Goal: Information Seeking & Learning: Learn about a topic

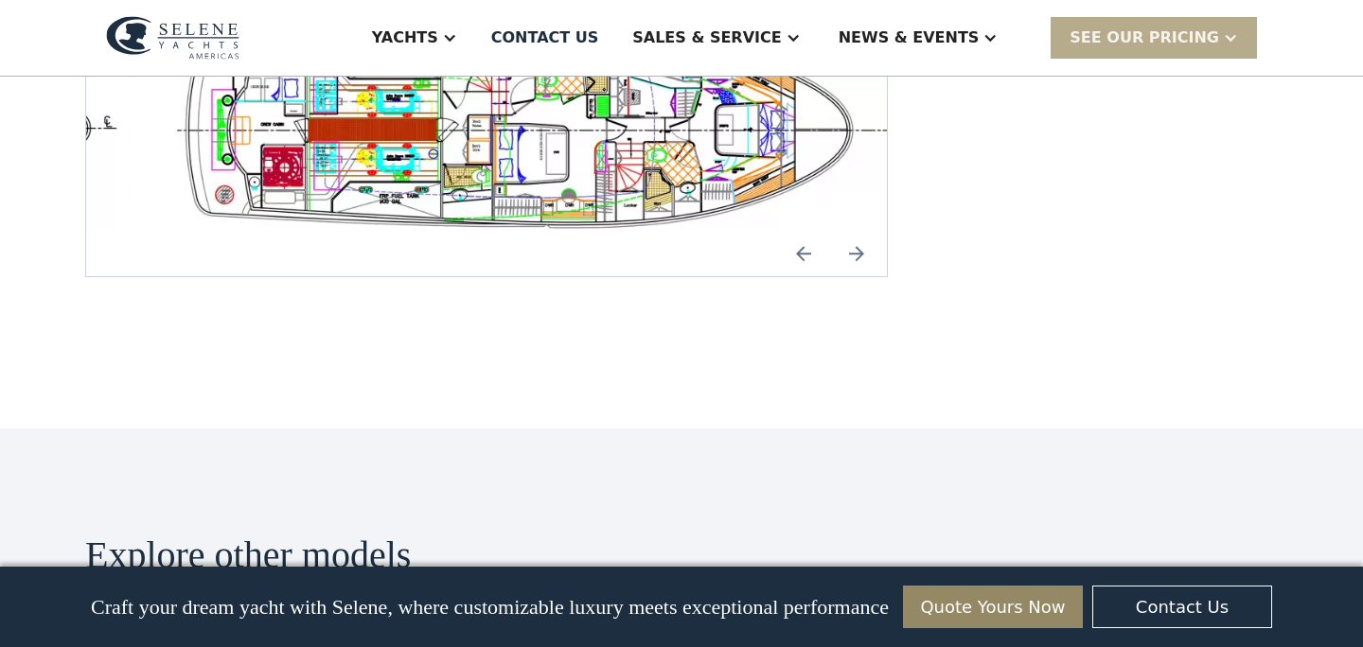
scroll to position [3728, 0]
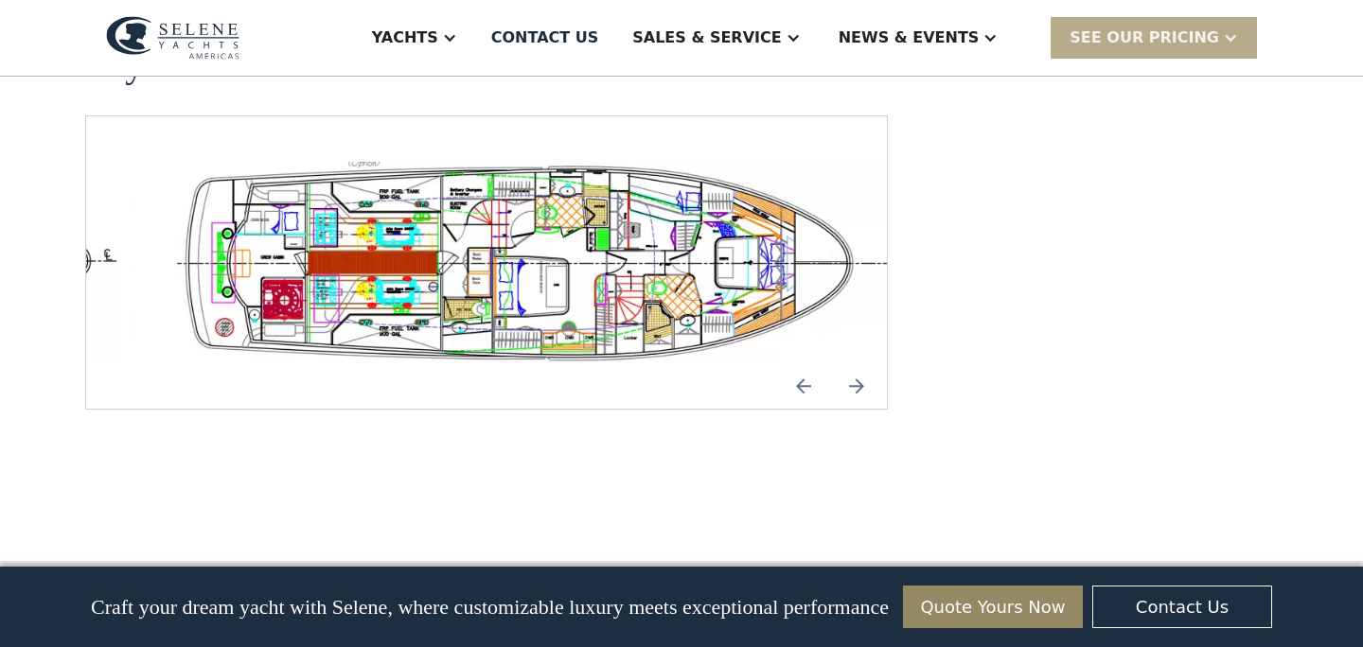
click at [805, 363] on img "Previous slide" at bounding box center [803, 385] width 45 height 45
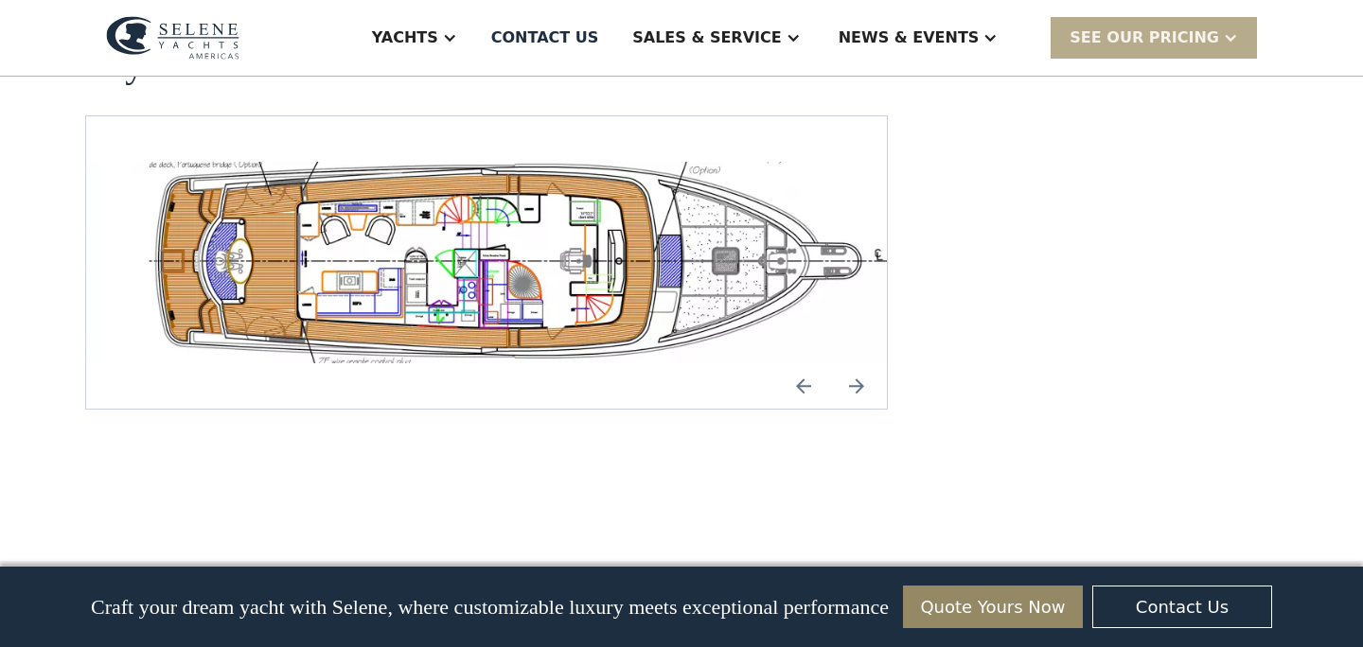
click at [805, 363] on img "Previous slide" at bounding box center [803, 385] width 45 height 45
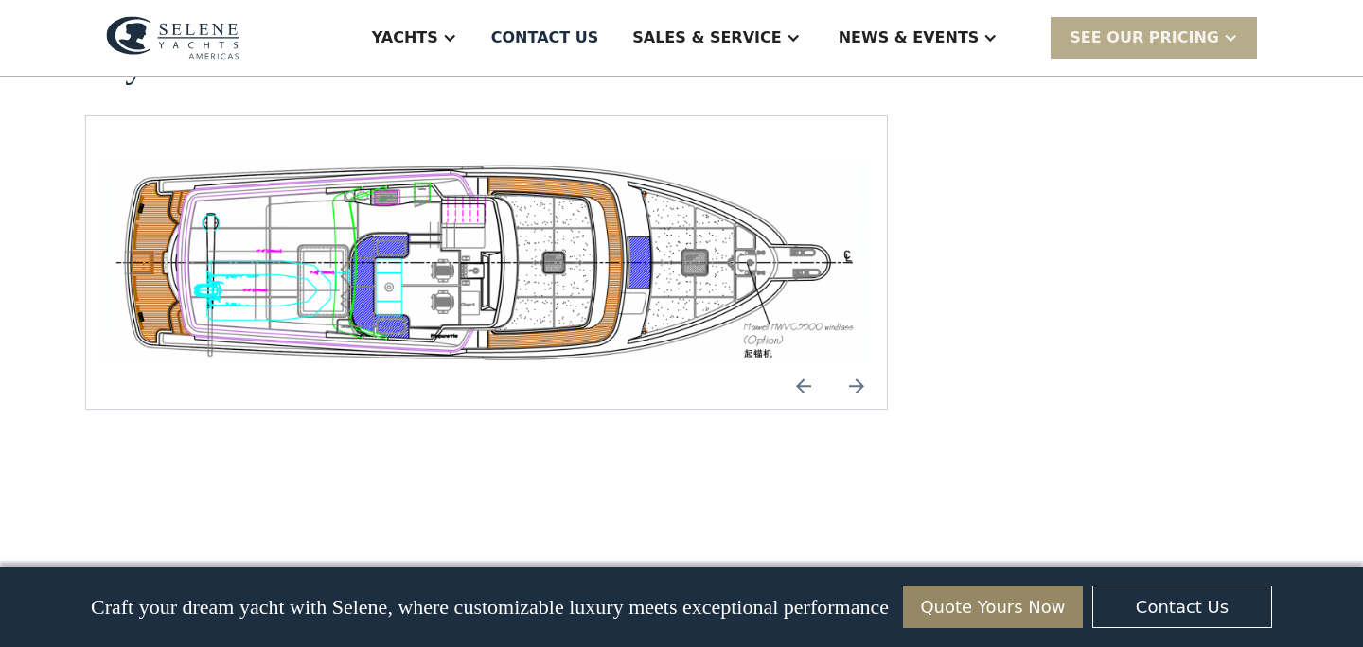
click at [858, 363] on img "Next slide" at bounding box center [856, 385] width 45 height 45
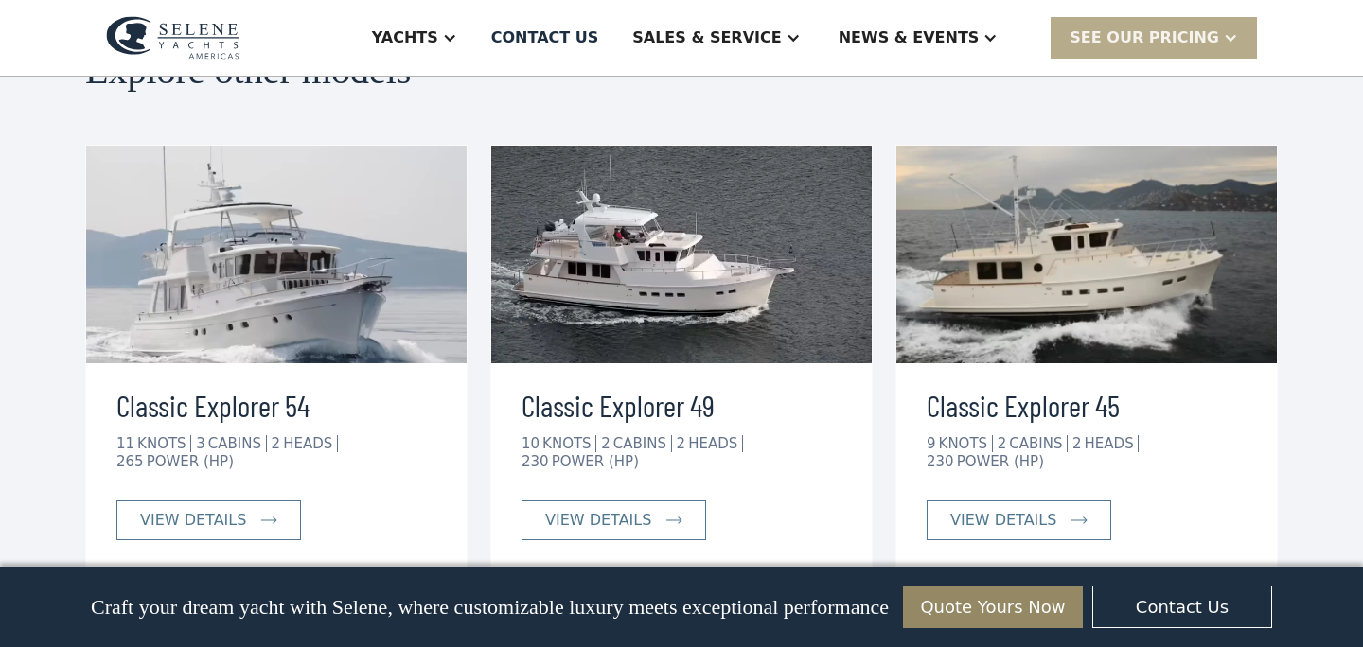
scroll to position [4445, 0]
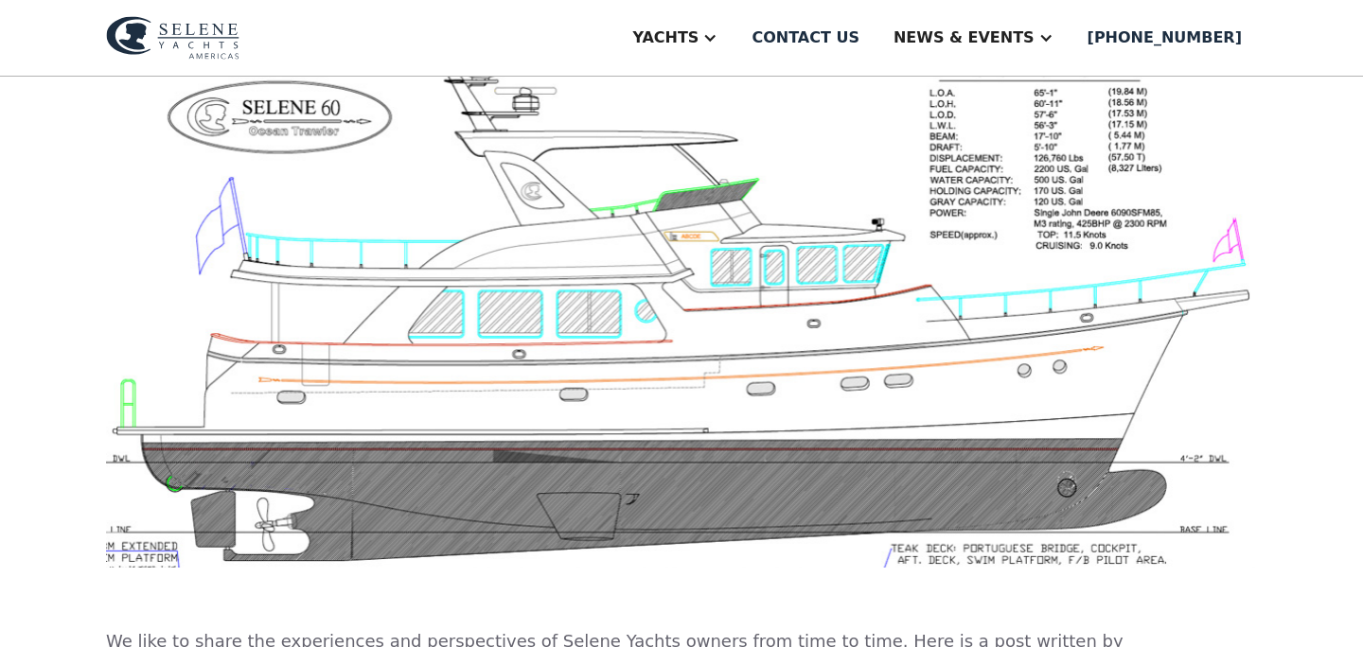
scroll to position [645, 0]
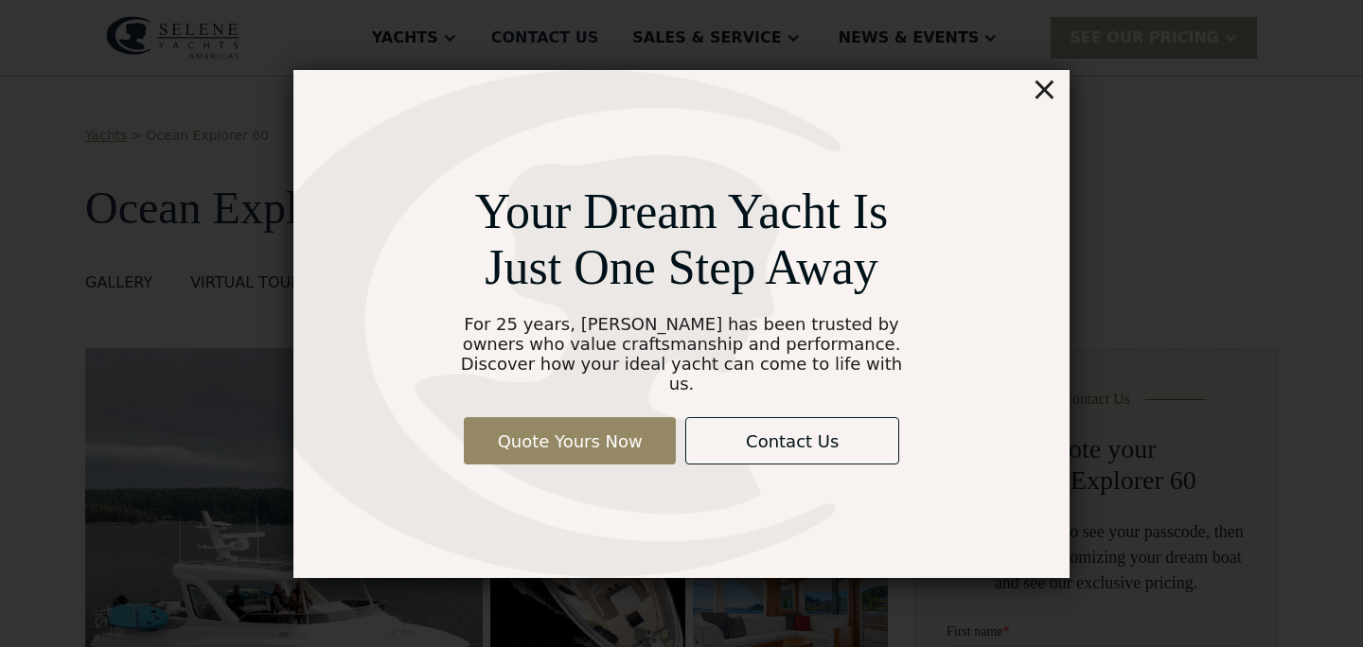
click at [1046, 100] on div "×" at bounding box center [1044, 89] width 27 height 38
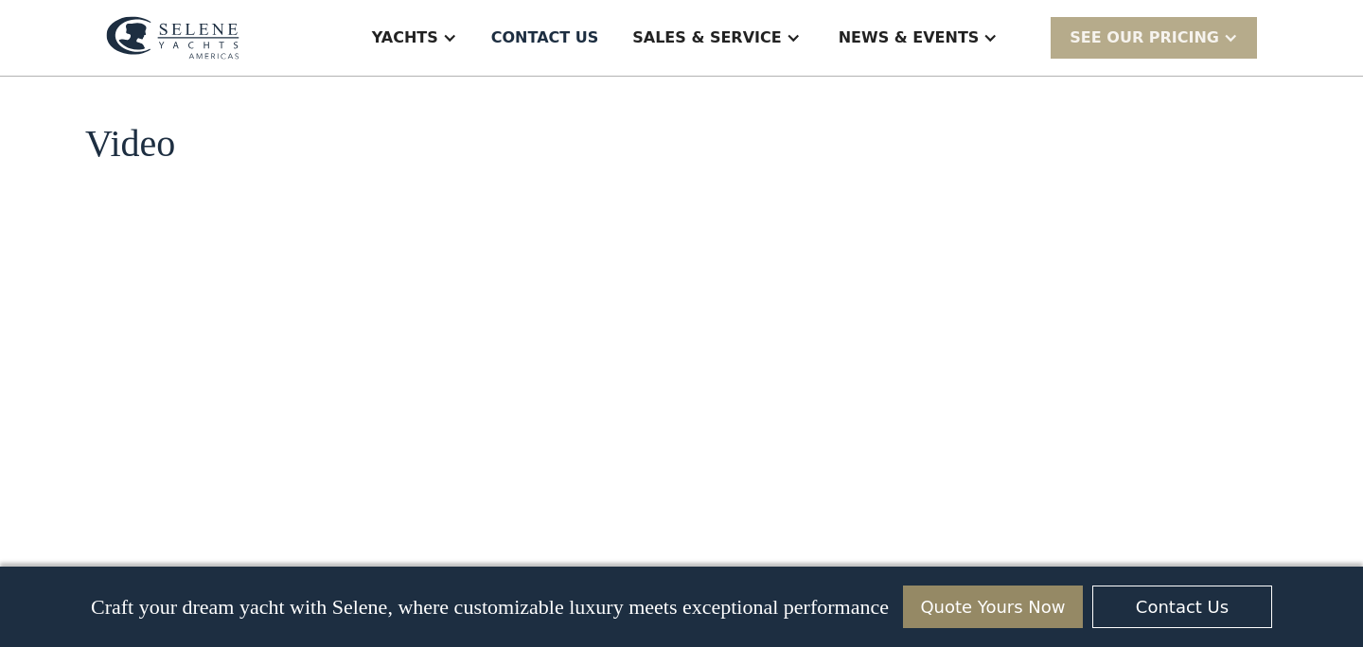
scroll to position [2307, 0]
